Goal: Information Seeking & Learning: Learn about a topic

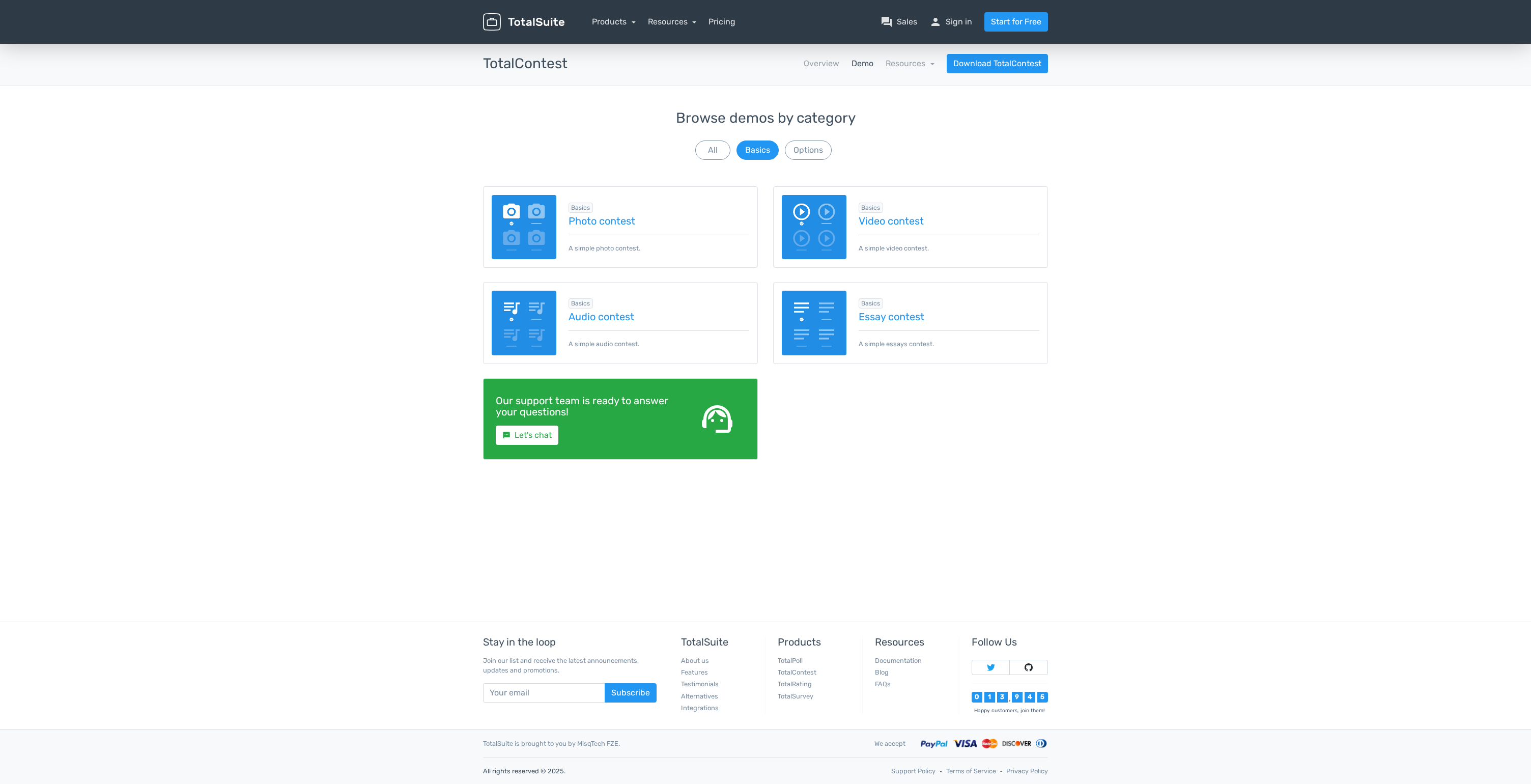
click at [524, 23] on img at bounding box center [524, 21] width 81 height 18
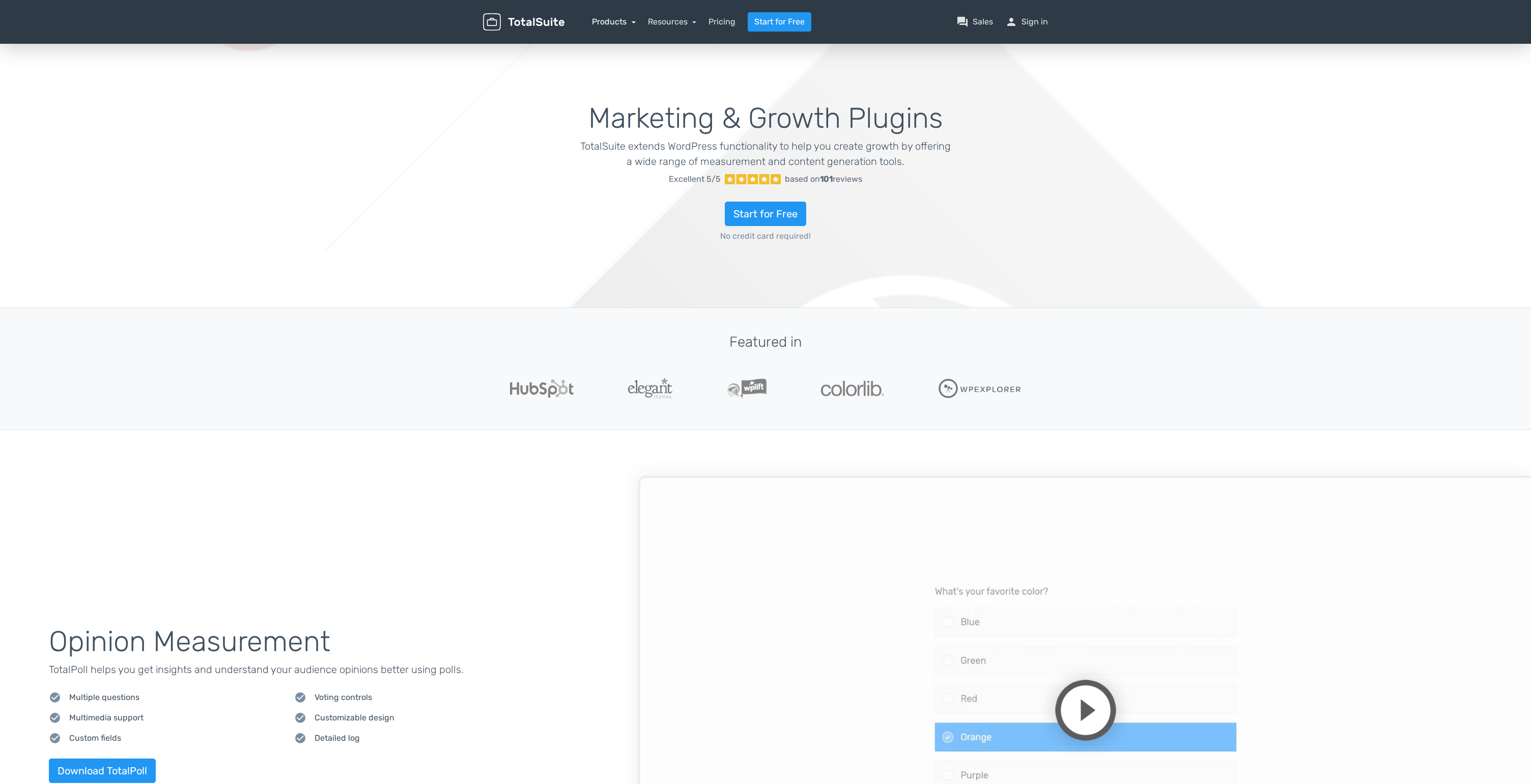
click at [631, 22] on link "Products" at bounding box center [614, 21] width 44 height 9
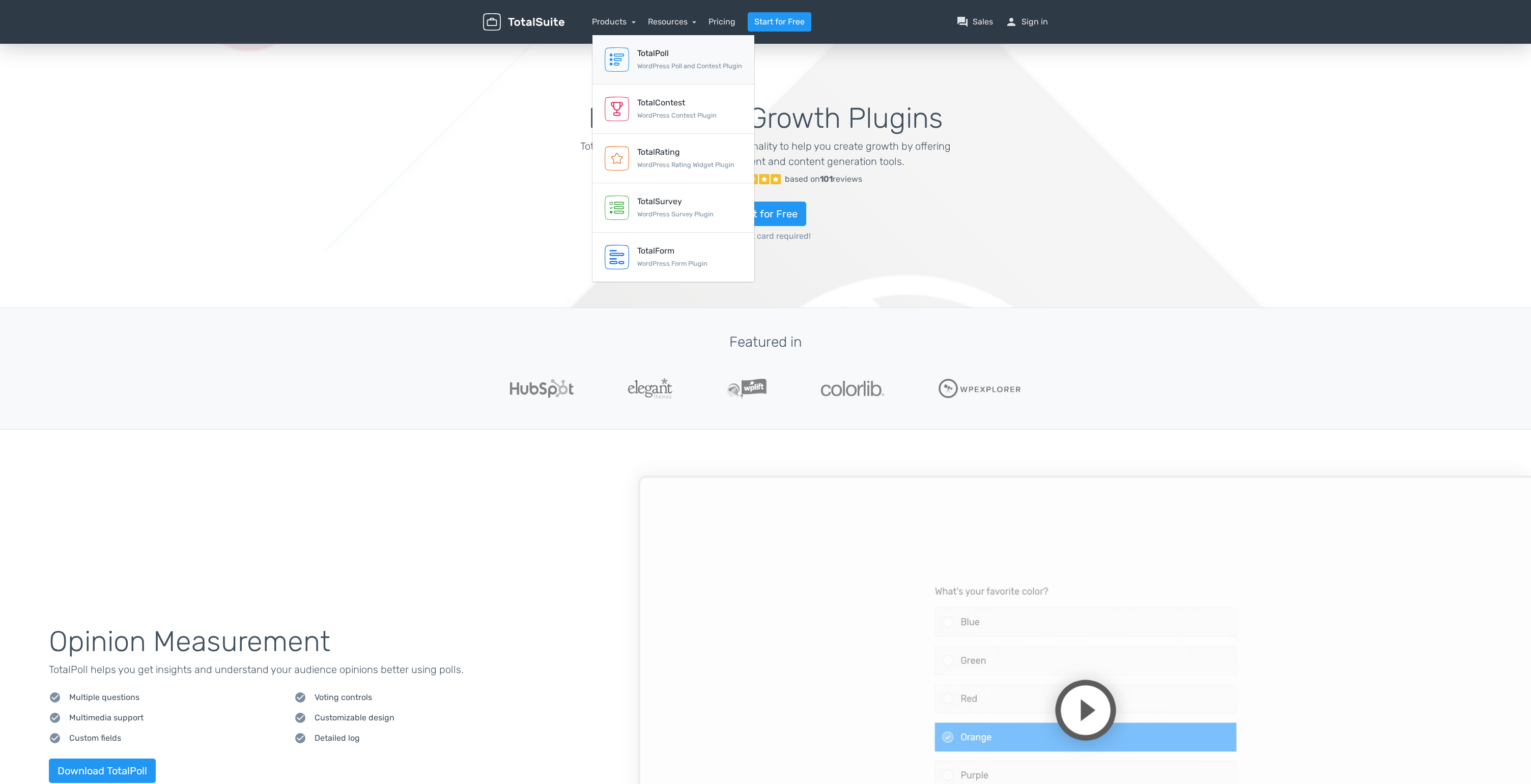
click at [669, 63] on small "WordPress Poll and Contest Plugin" at bounding box center [690, 65] width 105 height 8
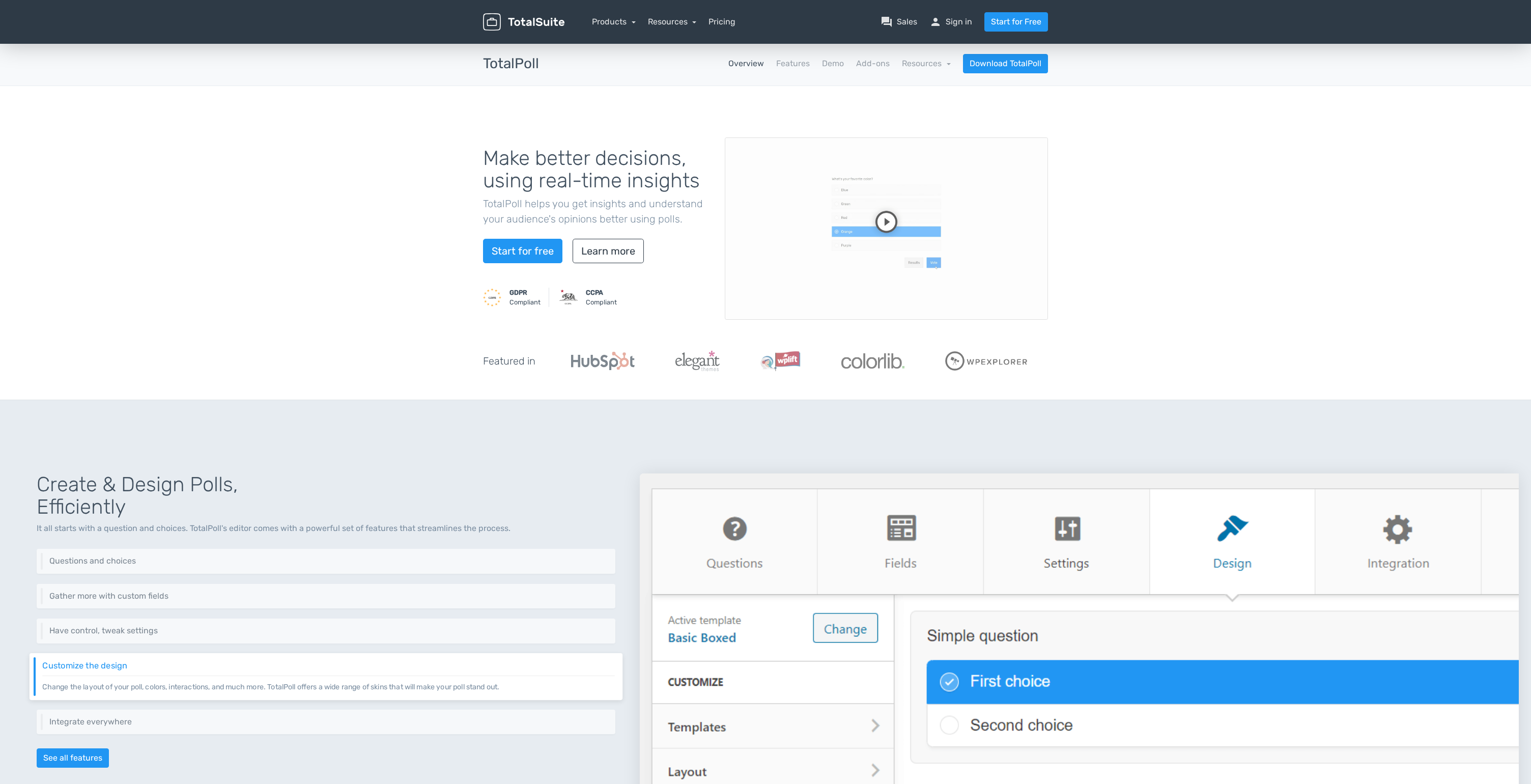
click at [895, 223] on video at bounding box center [886, 228] width 323 height 183
